Goal: Transaction & Acquisition: Purchase product/service

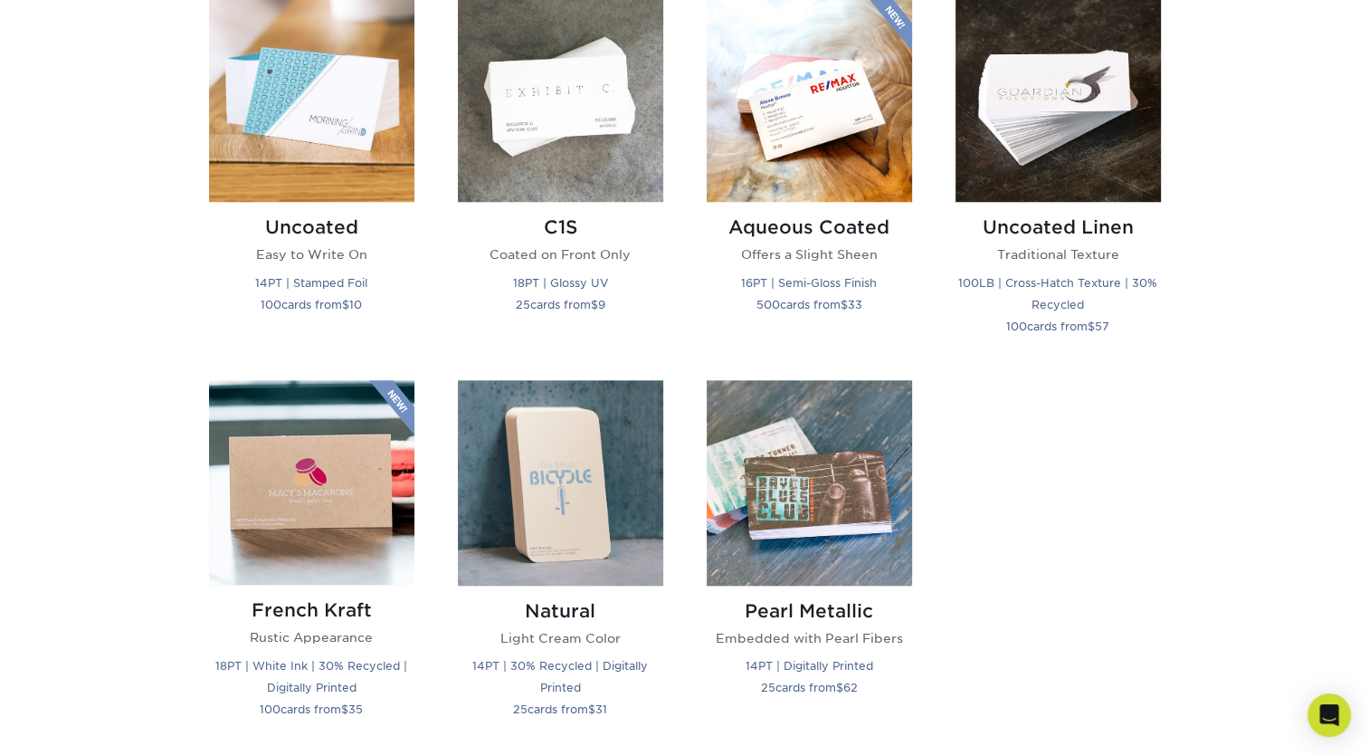
scroll to position [1682, 0]
click at [995, 143] on img at bounding box center [1057, 97] width 205 height 205
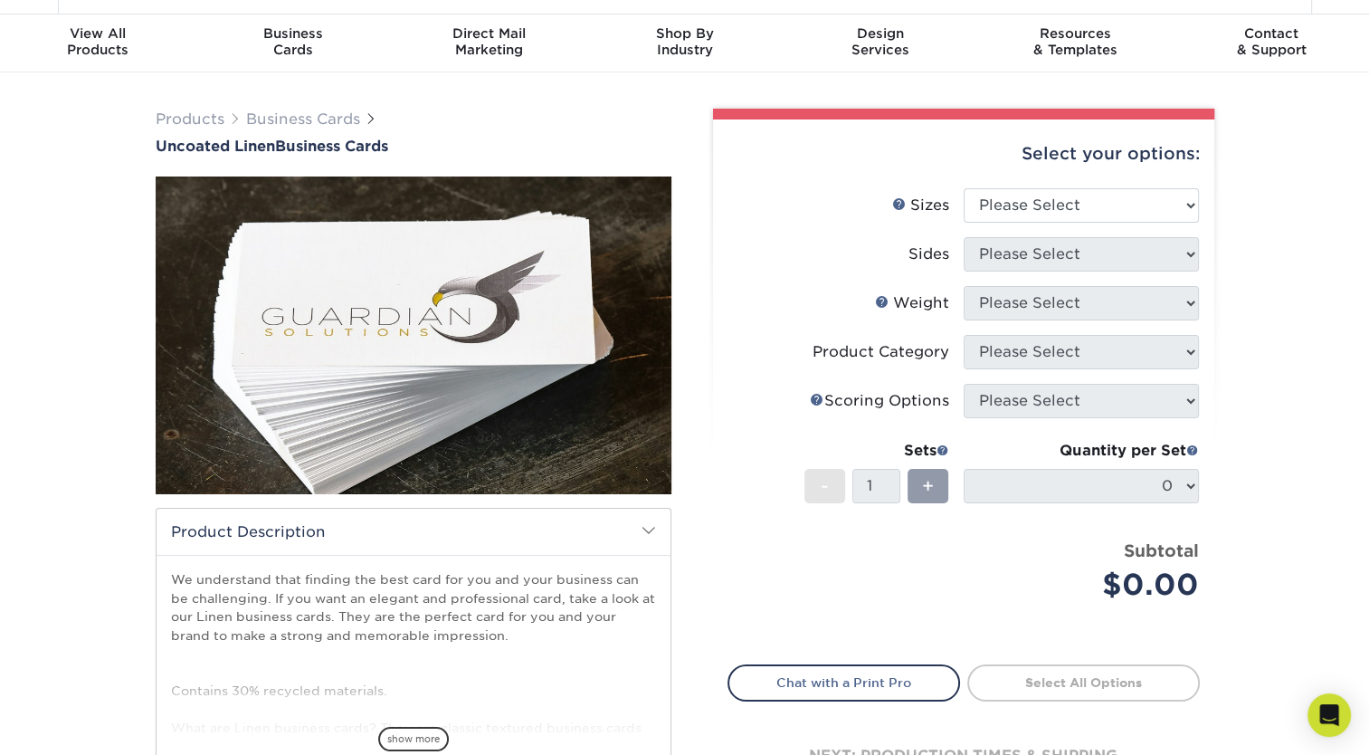
scroll to position [42, 0]
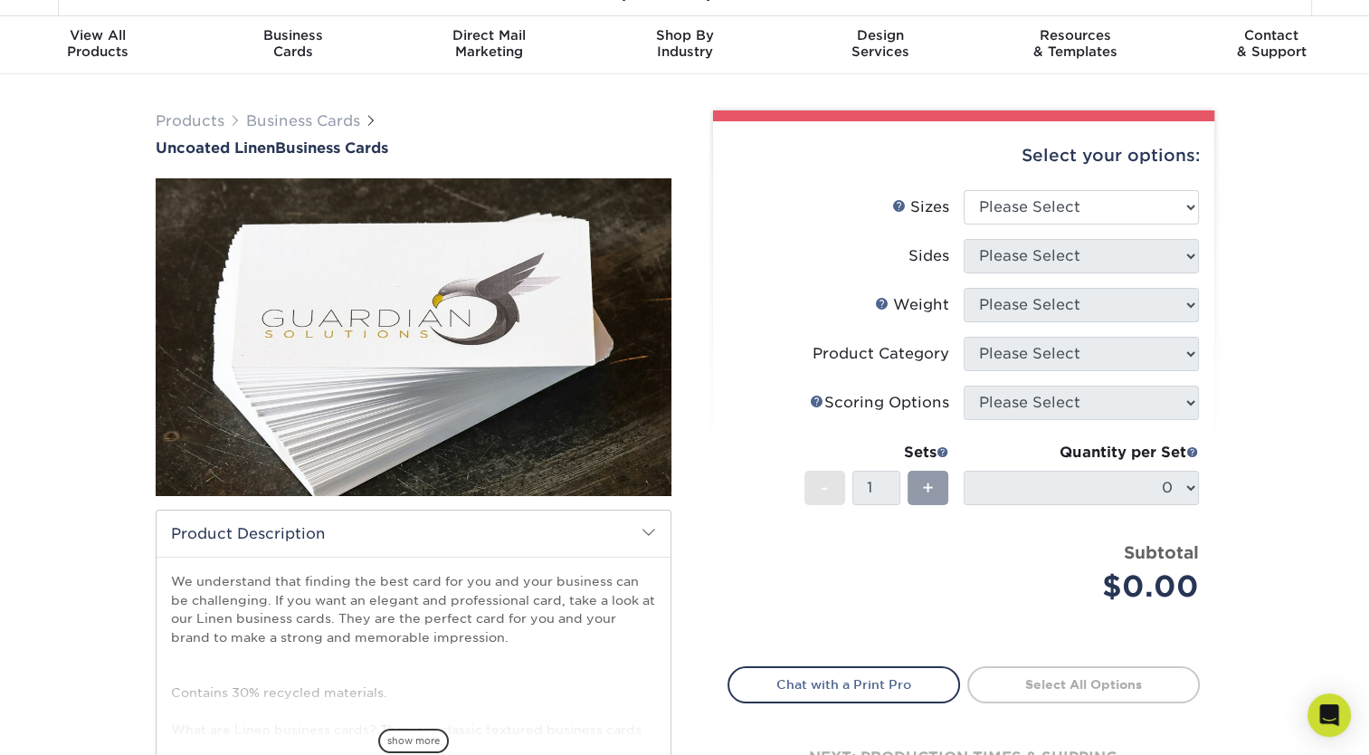
click at [661, 530] on h2 "Product Description" at bounding box center [414, 533] width 514 height 46
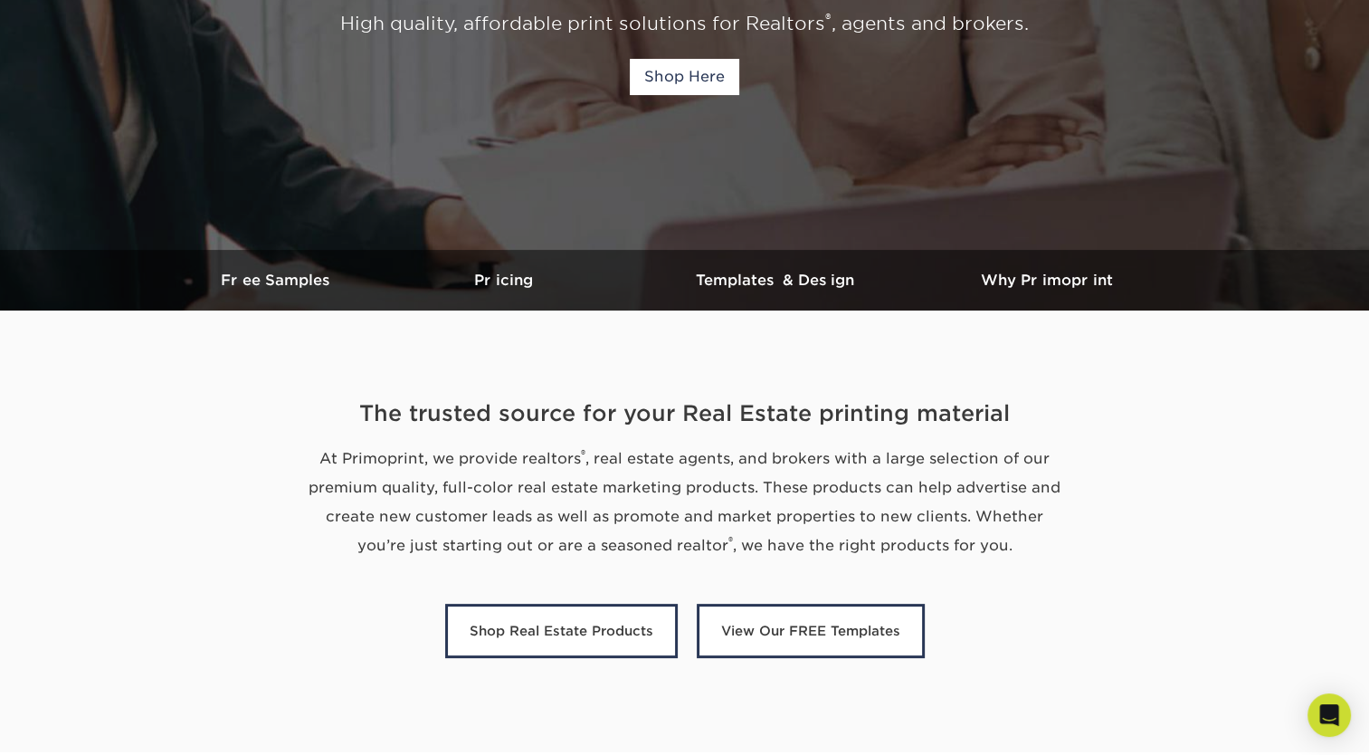
scroll to position [292, 0]
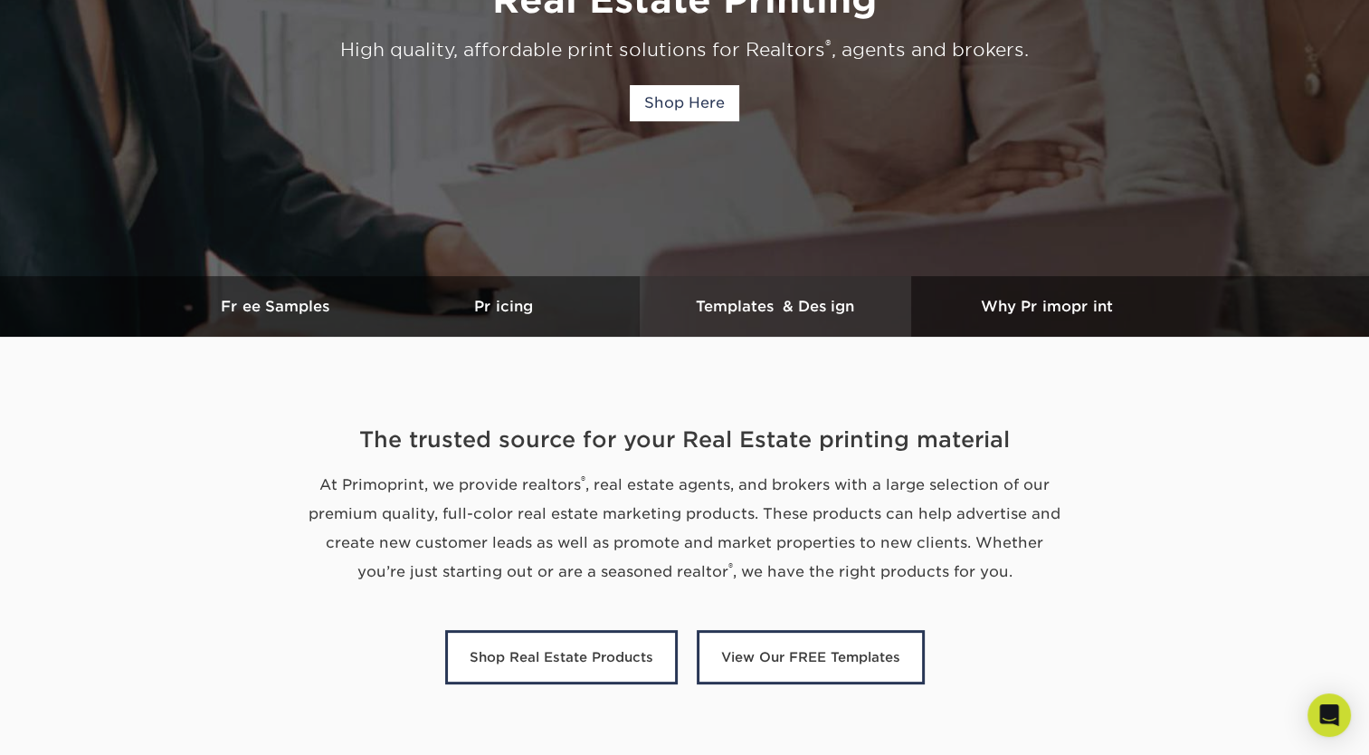
click at [737, 302] on h3 "Templates & Design" at bounding box center [775, 306] width 271 height 17
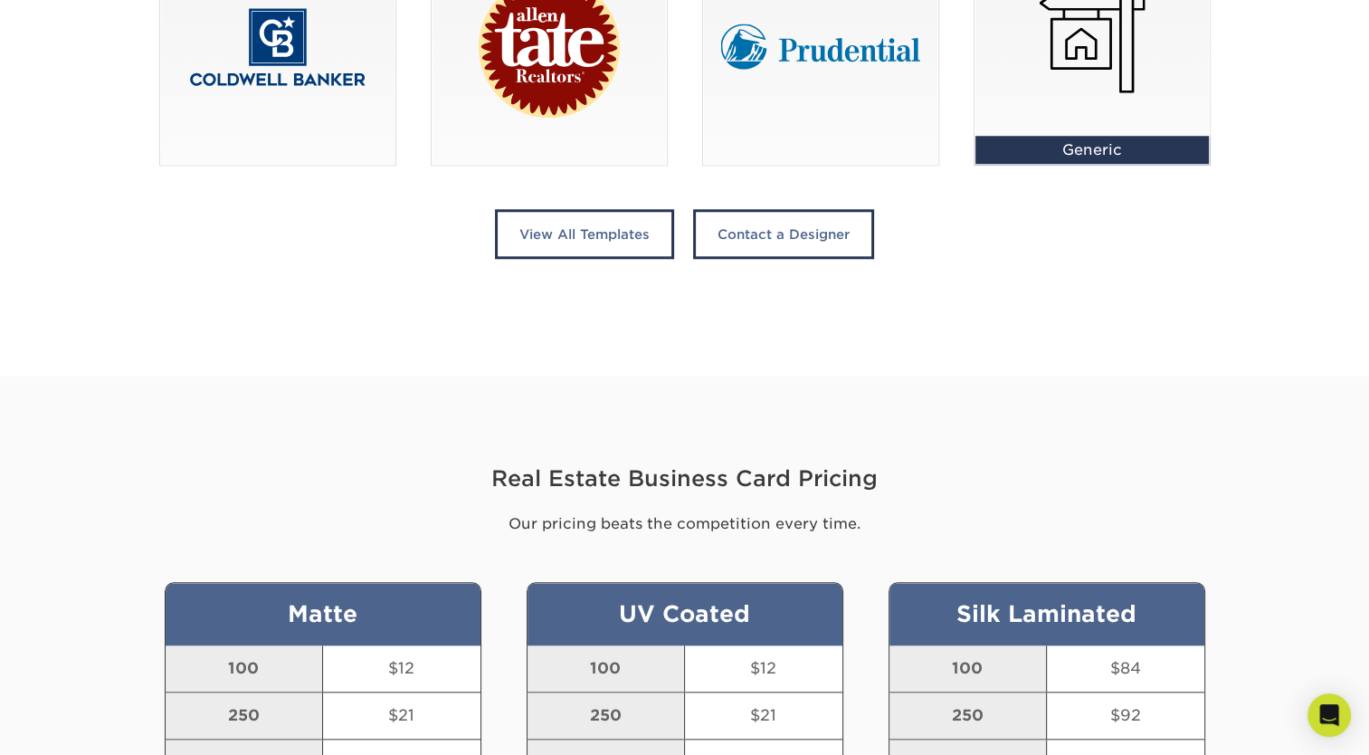
scroll to position [1555, 0]
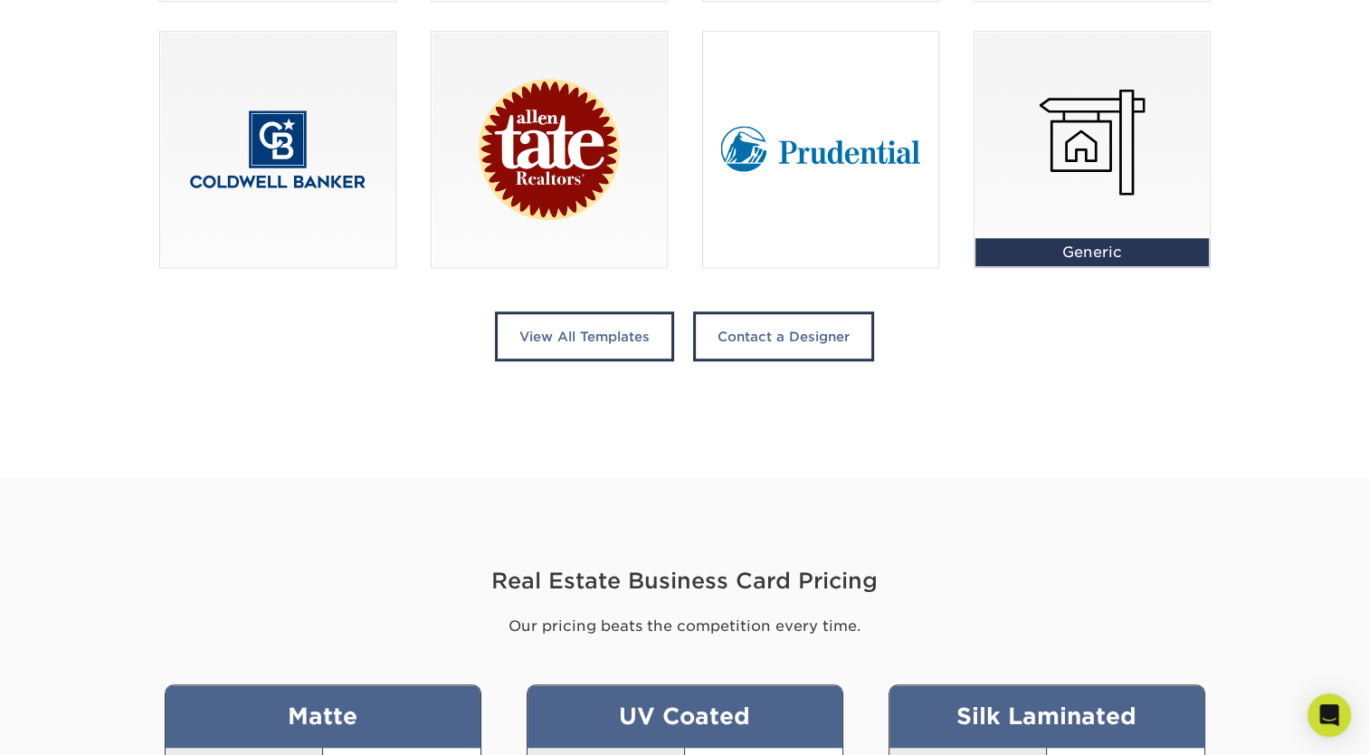
click at [786, 185] on div at bounding box center [820, 149] width 235 height 235
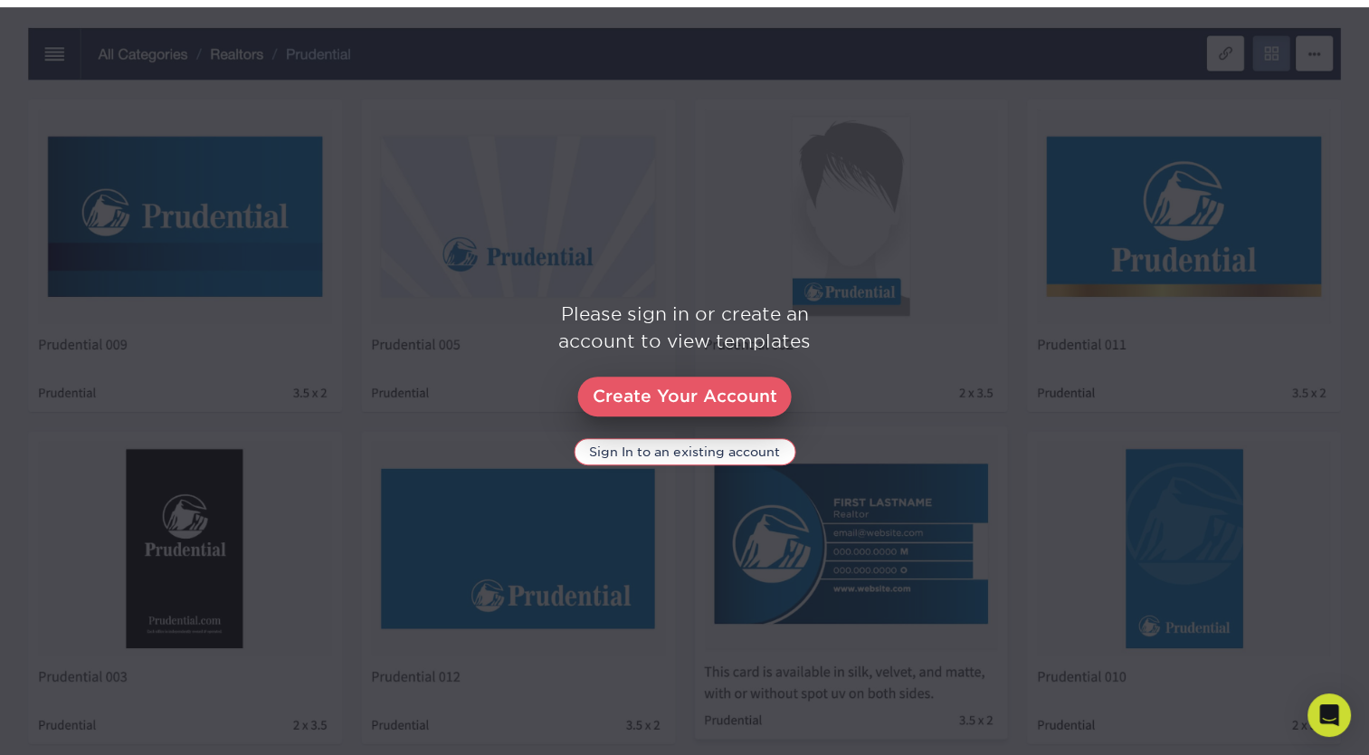
scroll to position [828, 0]
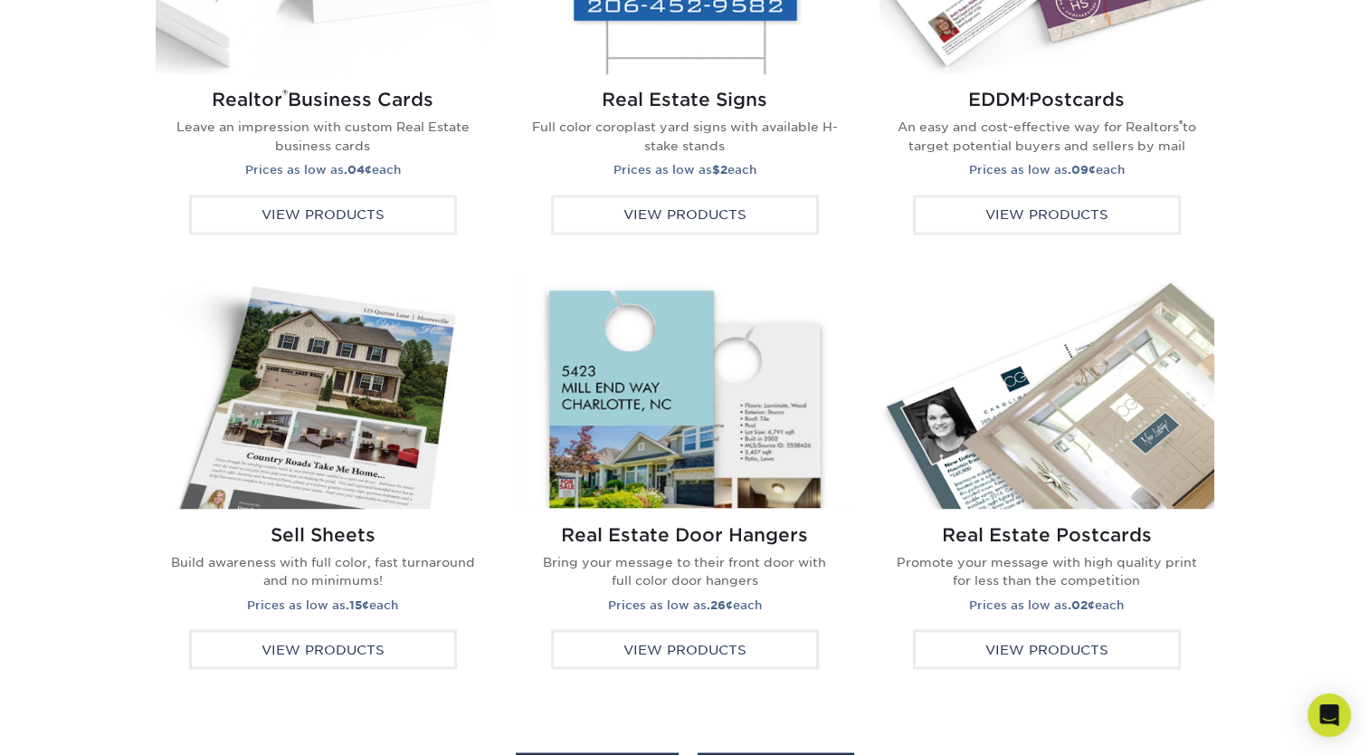
scroll to position [3187, 0]
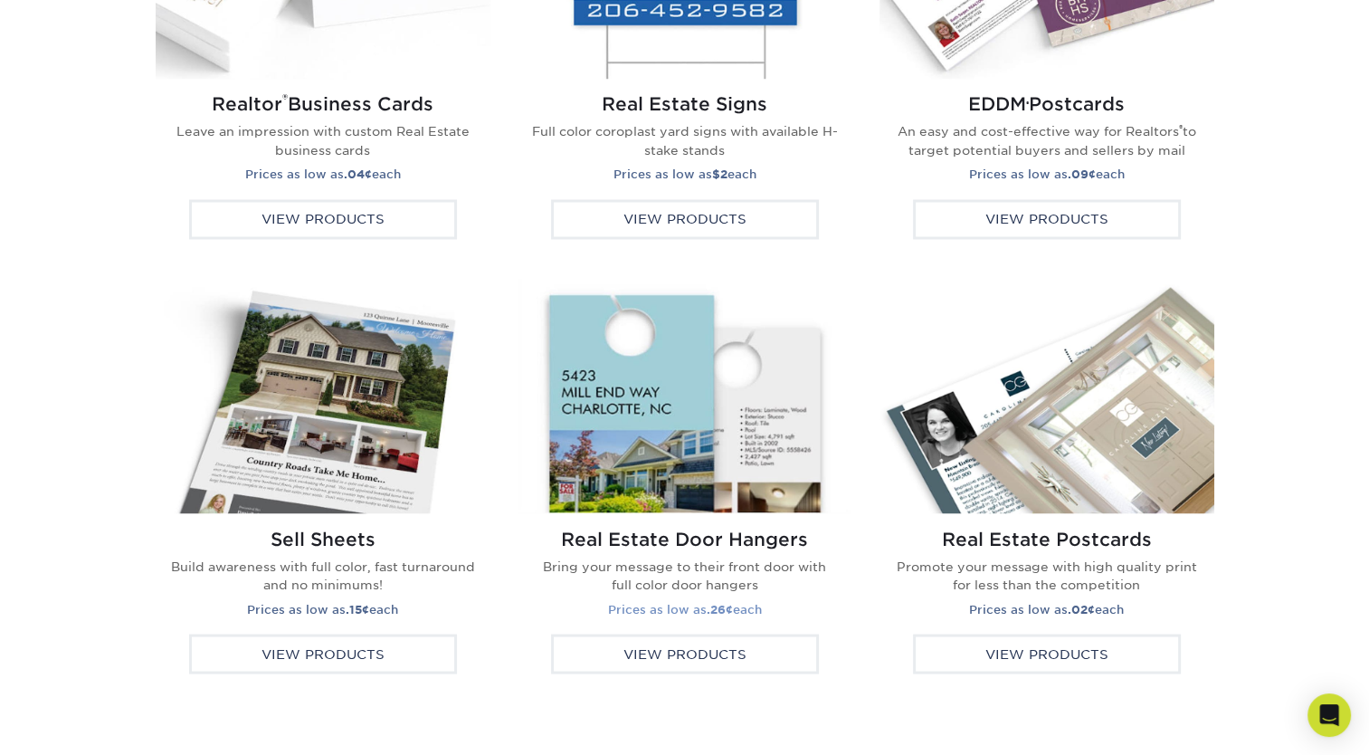
click at [656, 392] on img at bounding box center [685, 396] width 335 height 234
